Goal: Browse casually

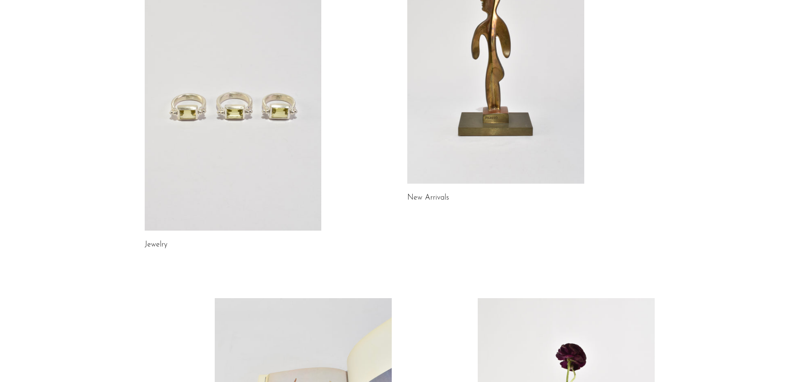
scroll to position [42, 0]
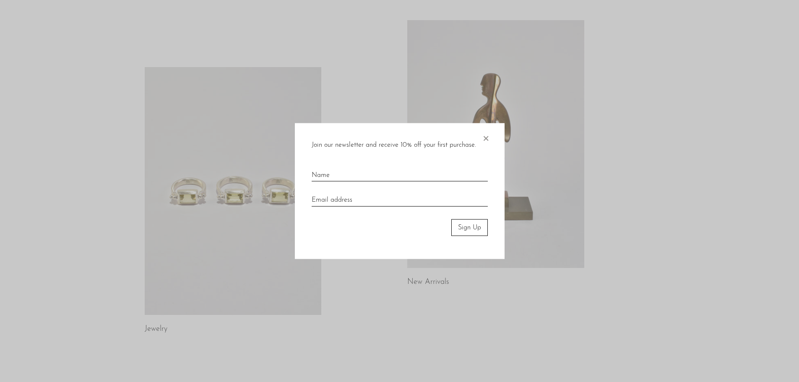
click at [484, 135] on span "×" at bounding box center [485, 136] width 8 height 27
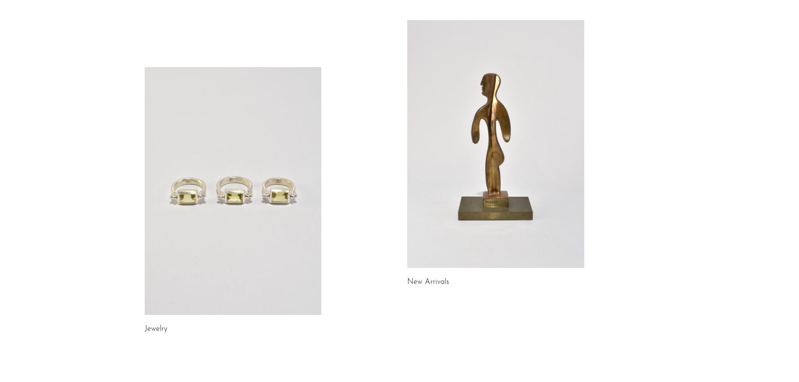
click at [508, 117] on link at bounding box center [495, 144] width 177 height 248
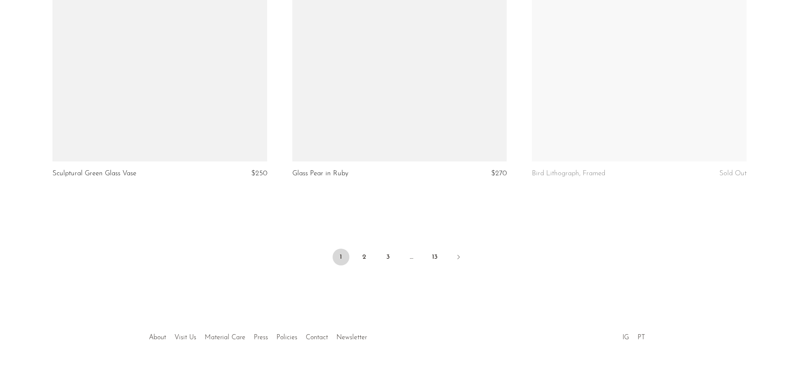
scroll to position [3939, 0]
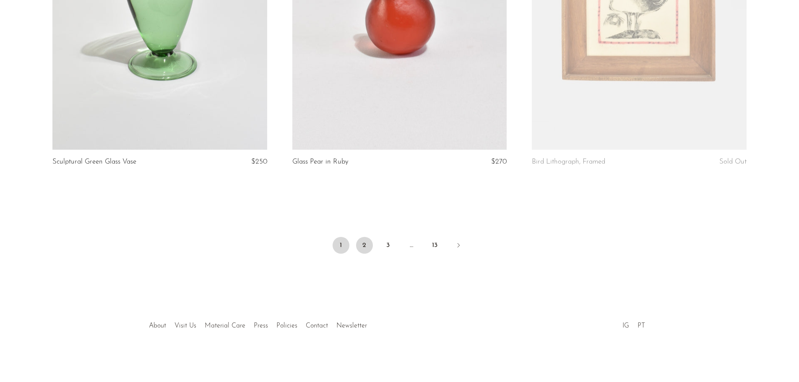
click at [370, 245] on link "2" at bounding box center [364, 245] width 17 height 17
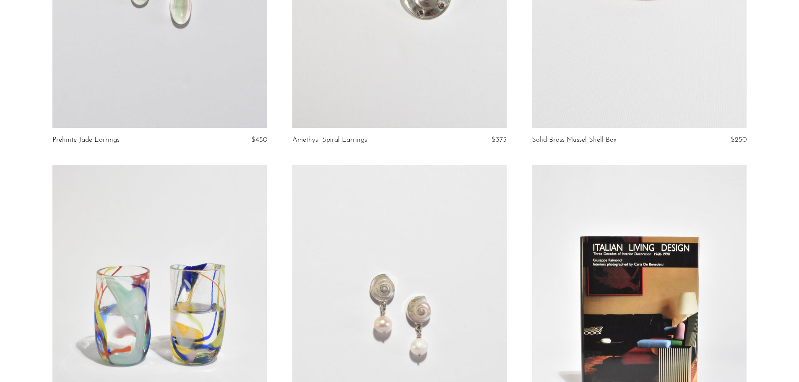
scroll to position [419, 0]
